Goal: Information Seeking & Learning: Learn about a topic

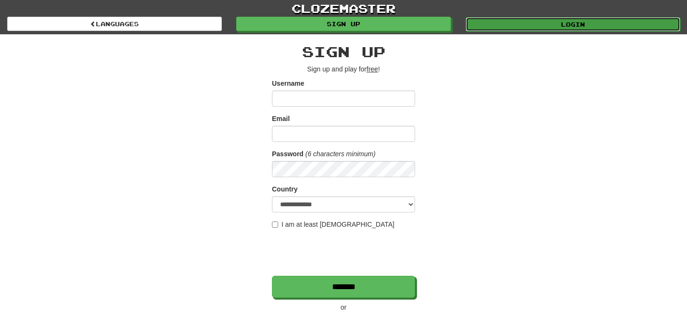
click at [562, 25] on link "Login" at bounding box center [573, 24] width 215 height 14
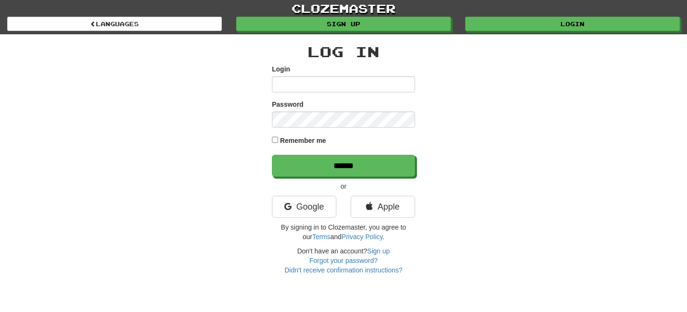
click at [303, 85] on input "Login" at bounding box center [343, 84] width 143 height 16
click at [290, 209] on icon at bounding box center [287, 207] width 7 height 9
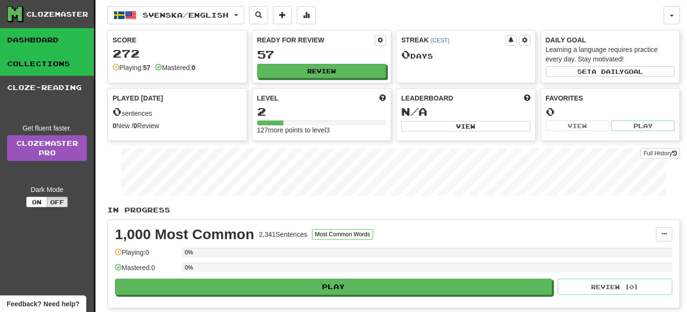
click at [62, 62] on link "Collections" at bounding box center [47, 64] width 94 height 24
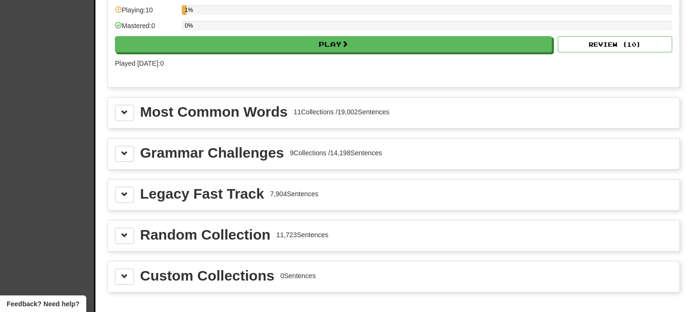
scroll to position [1030, 0]
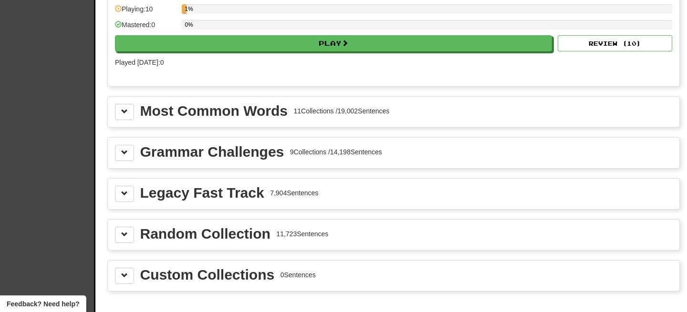
click at [254, 159] on div "Grammar Challenges" at bounding box center [212, 152] width 144 height 14
click at [124, 156] on span at bounding box center [124, 152] width 7 height 7
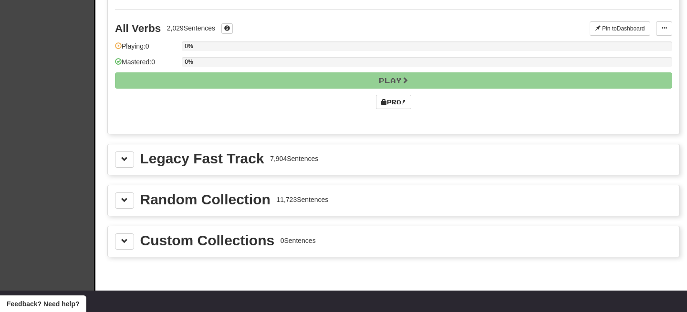
scroll to position [2113, 0]
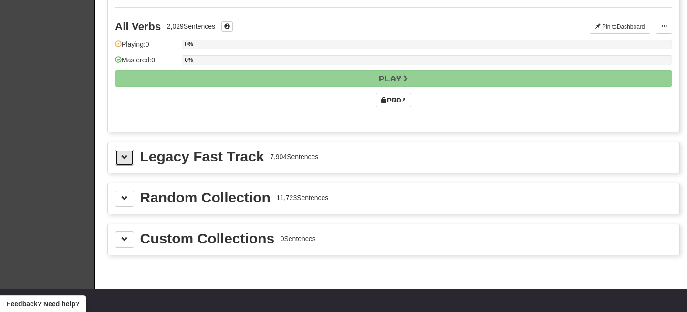
click at [121, 166] on button at bounding box center [124, 158] width 19 height 16
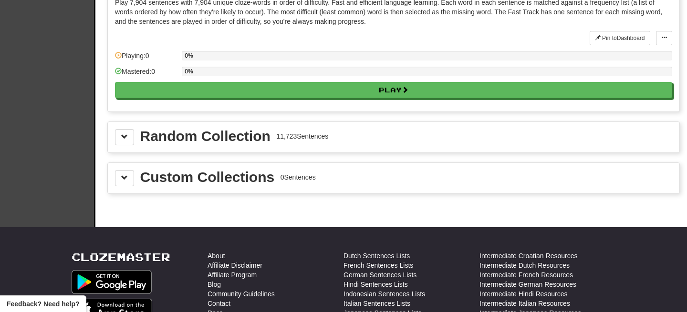
scroll to position [2292, 0]
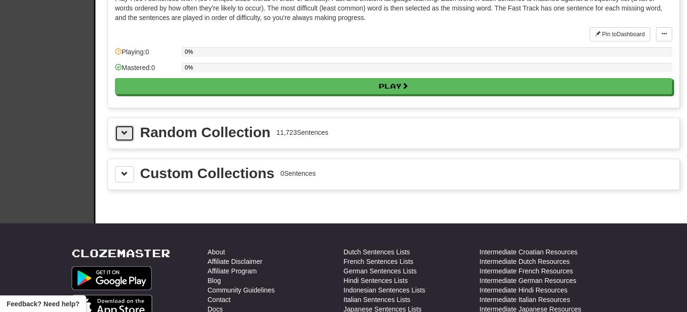
click at [126, 142] on button at bounding box center [124, 133] width 19 height 16
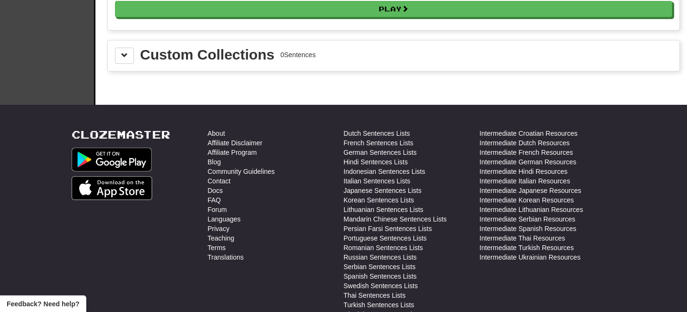
scroll to position [2510, 0]
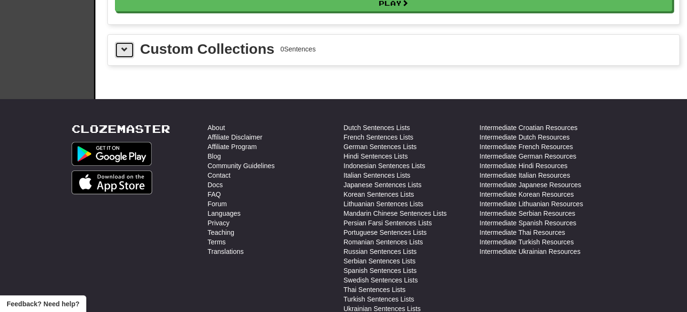
click at [122, 58] on button at bounding box center [124, 50] width 19 height 16
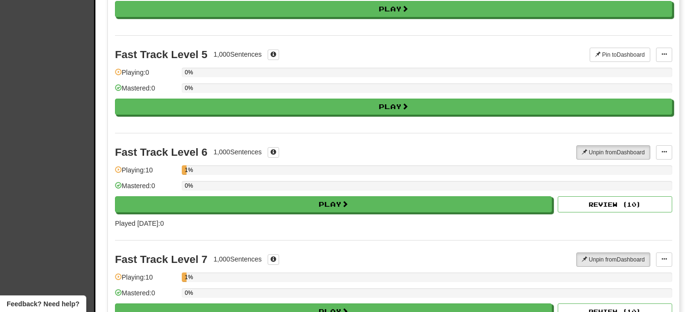
scroll to position [411, 0]
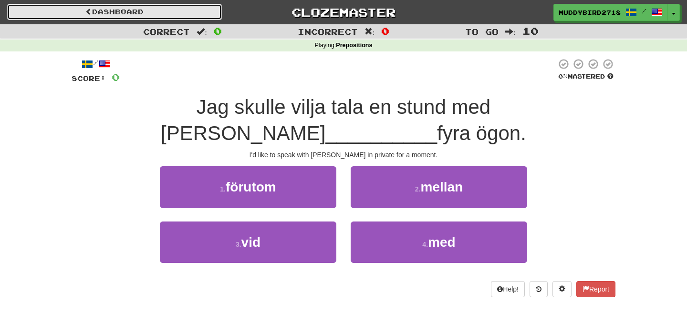
click at [114, 14] on link "Dashboard" at bounding box center [114, 12] width 215 height 16
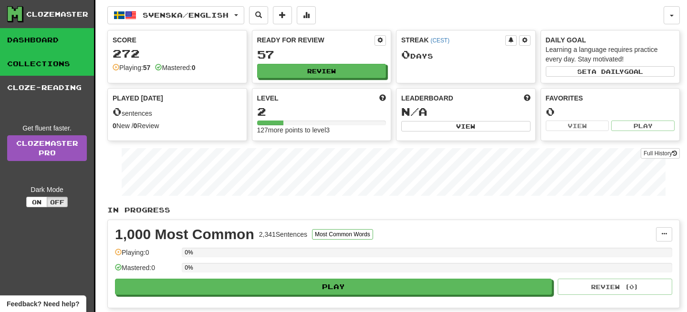
click at [63, 62] on link "Collections" at bounding box center [47, 64] width 94 height 24
